Goal: Obtain resource: Obtain resource

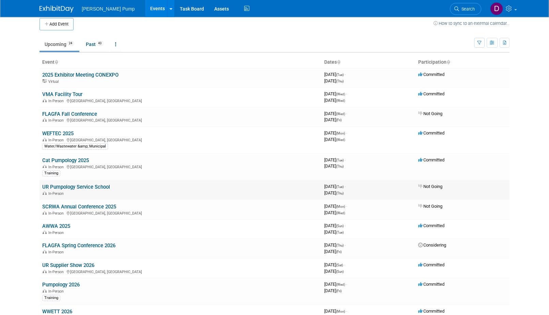
scroll to position [35, 0]
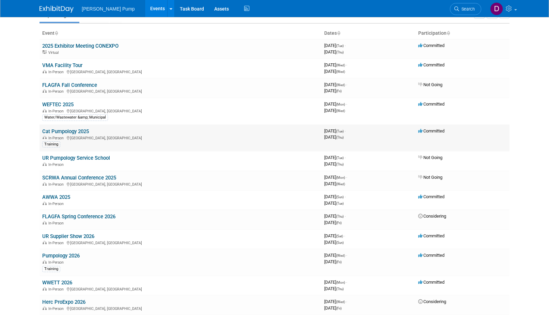
click at [79, 132] on link "Cat Pumpology 2025" at bounding box center [65, 131] width 47 height 6
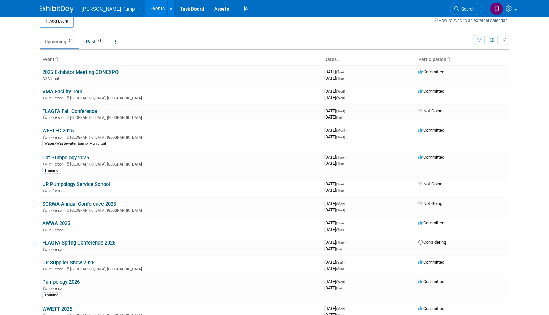
scroll to position [0, 0]
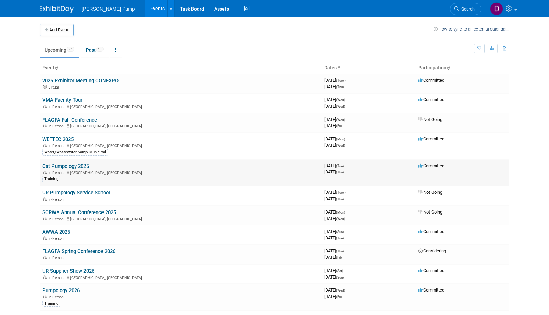
click at [61, 167] on link "Cat Pumpology 2025" at bounding box center [65, 166] width 47 height 6
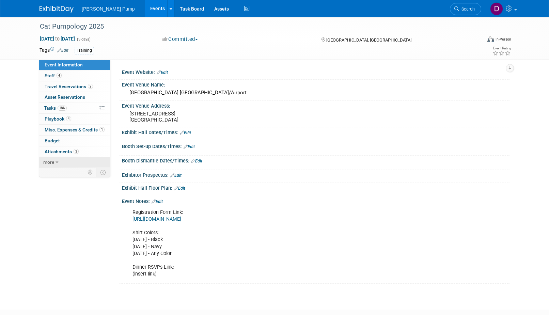
click at [50, 164] on span "more" at bounding box center [48, 161] width 11 height 5
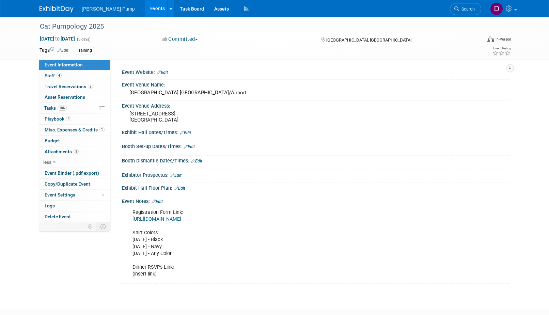
click at [181, 220] on link "[URL][DOMAIN_NAME]" at bounding box center [156, 219] width 49 height 6
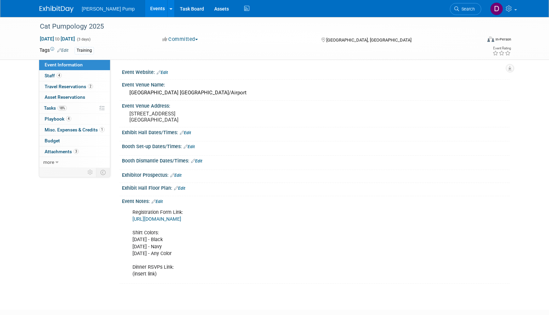
click at [173, 219] on link "[URL][DOMAIN_NAME]" at bounding box center [156, 219] width 49 height 6
